Goal: Information Seeking & Learning: Find specific fact

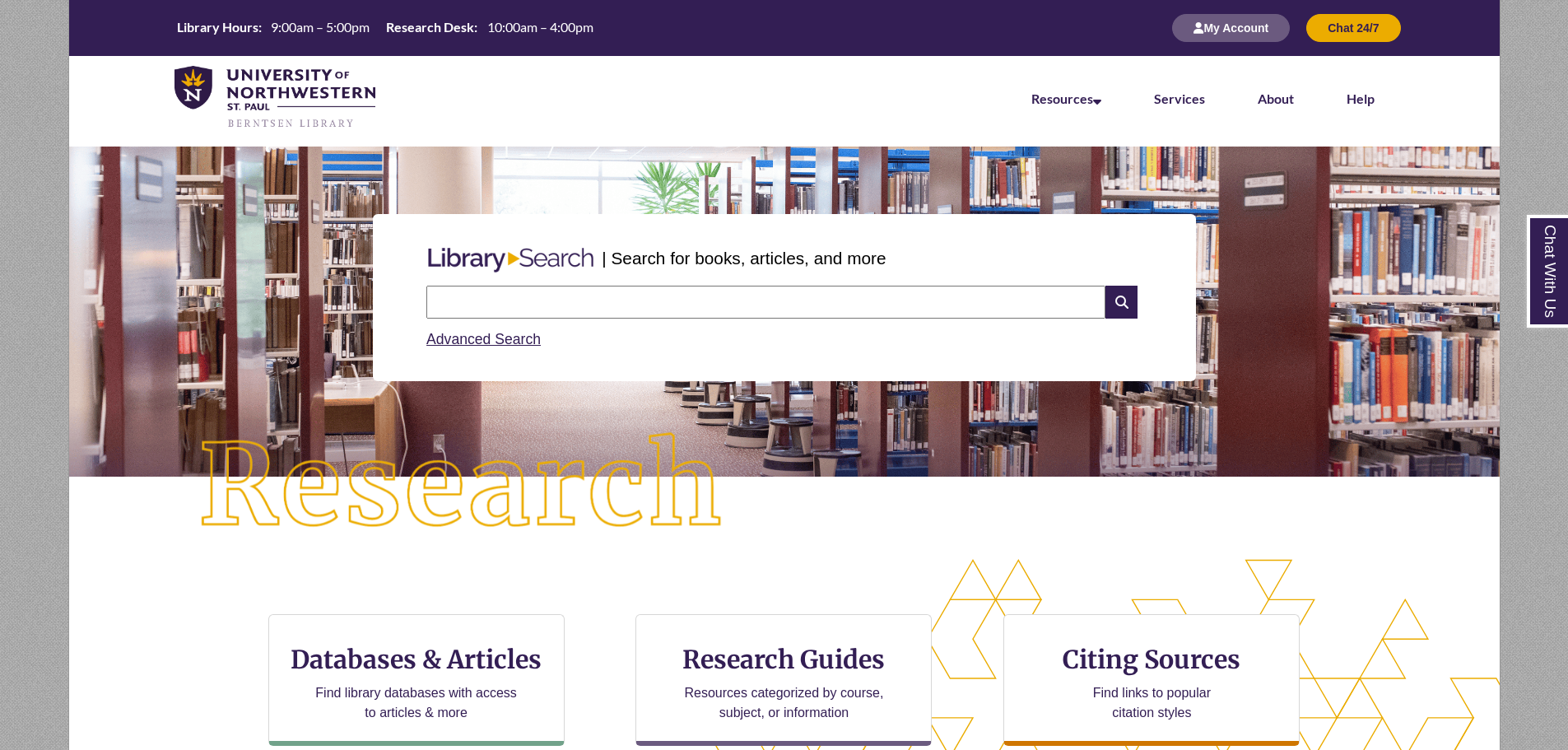
click at [771, 301] on input "text" at bounding box center [765, 301] width 679 height 33
click at [1127, 302] on icon at bounding box center [1120, 301] width 31 height 33
click at [645, 304] on input "text" at bounding box center [765, 301] width 679 height 33
type input "**********"
